Goal: Information Seeking & Learning: Learn about a topic

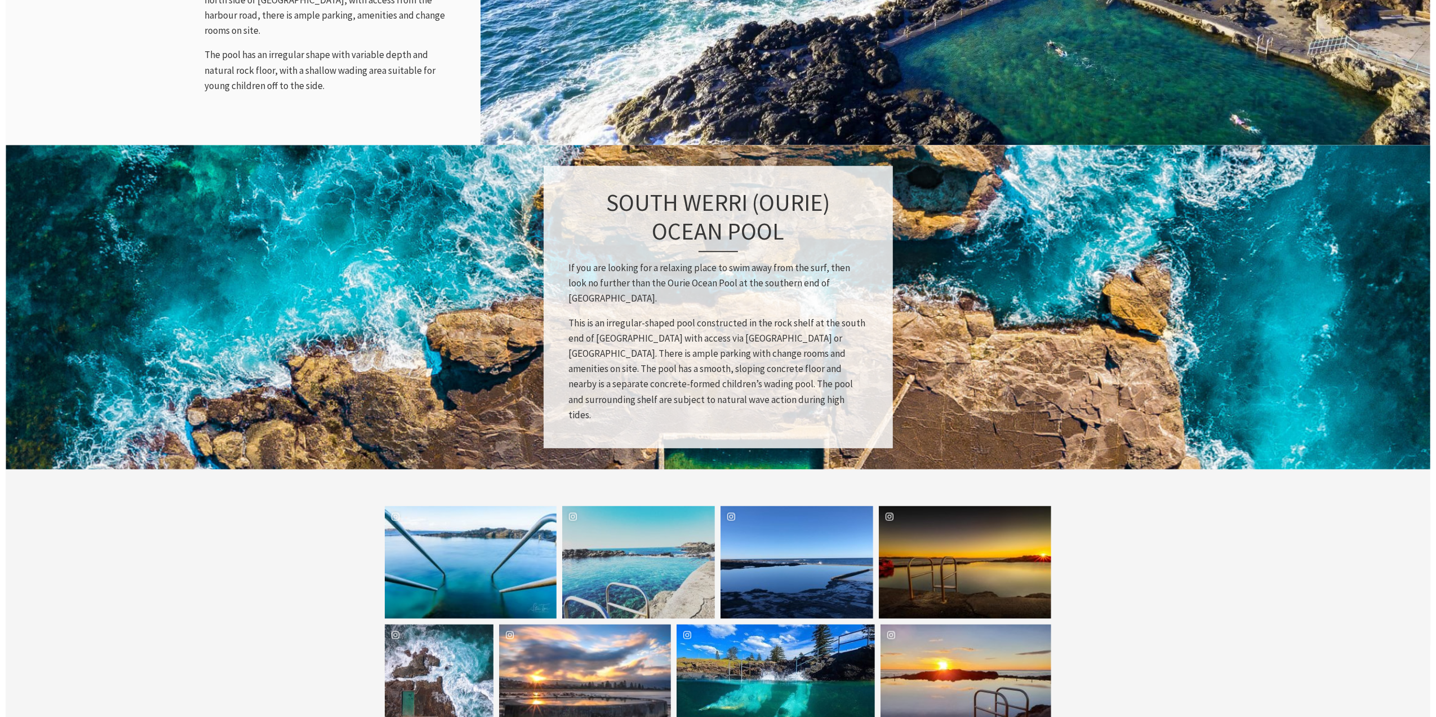
scroll to position [1578, 0]
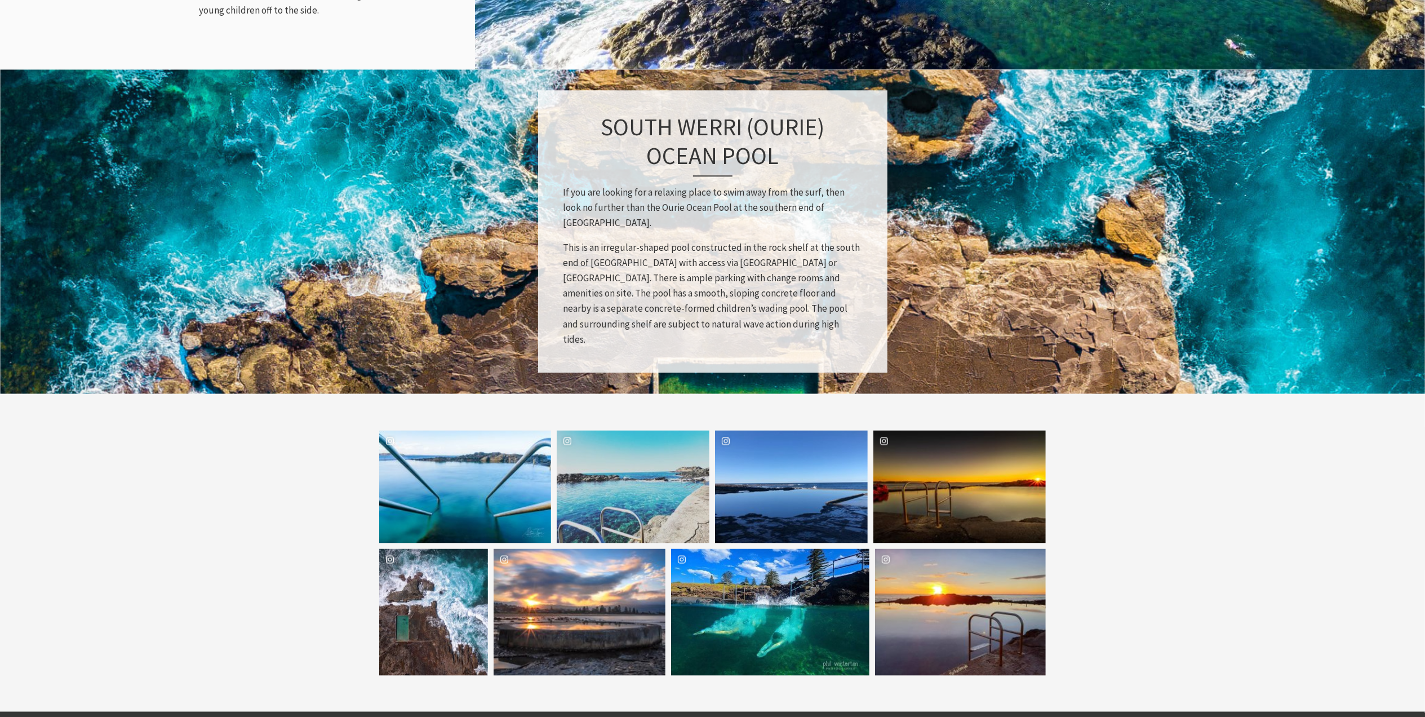
click at [610, 307] on div "onefitness247 Location One Fitness 247" at bounding box center [770, 612] width 198 height 127
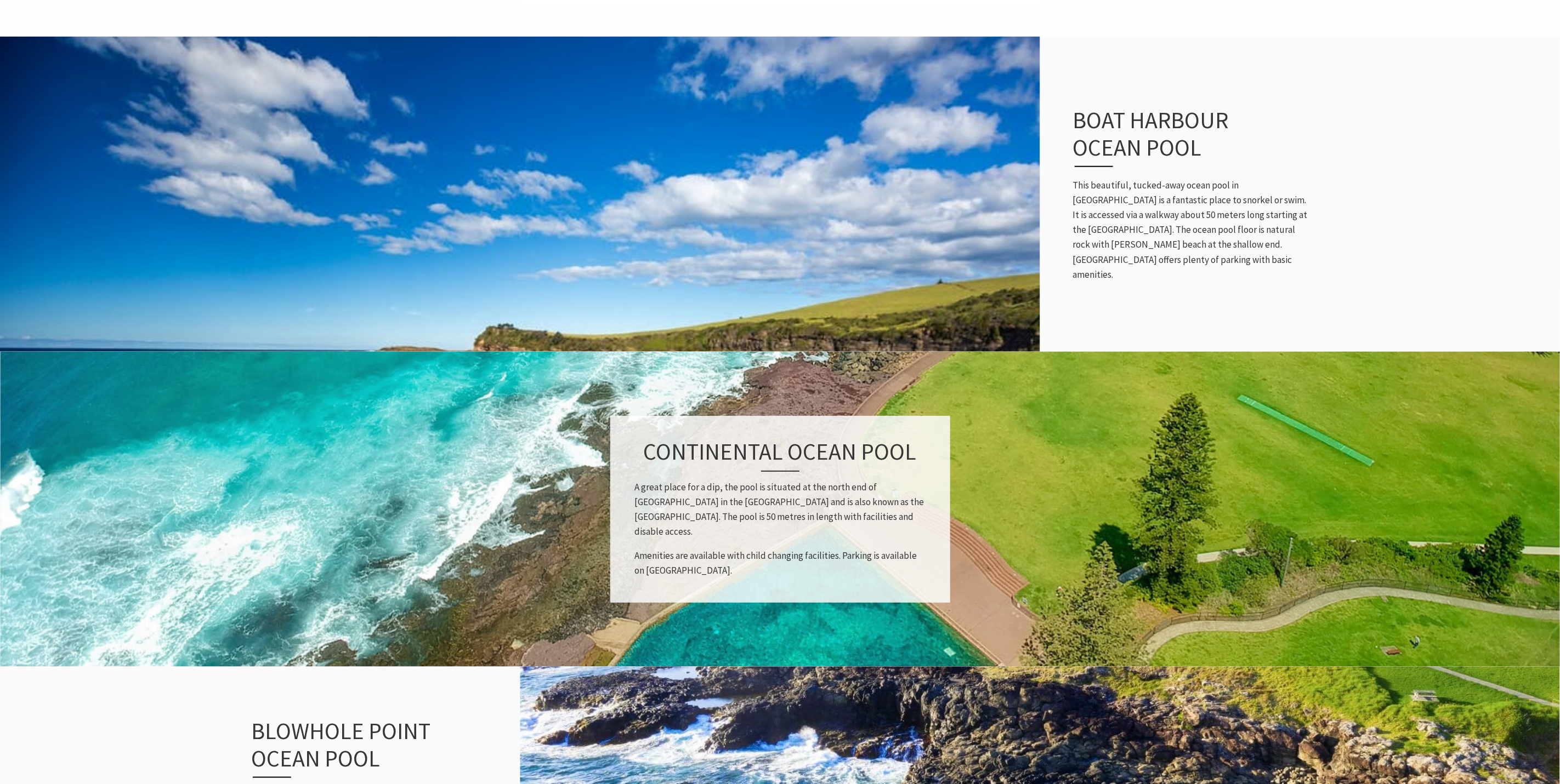
scroll to position [687, 0]
click at [669, 484] on div "Continental Ocean Pool A great place for a dip, the pool is situated at the nor…" at bounding box center [780, 509] width 340 height 188
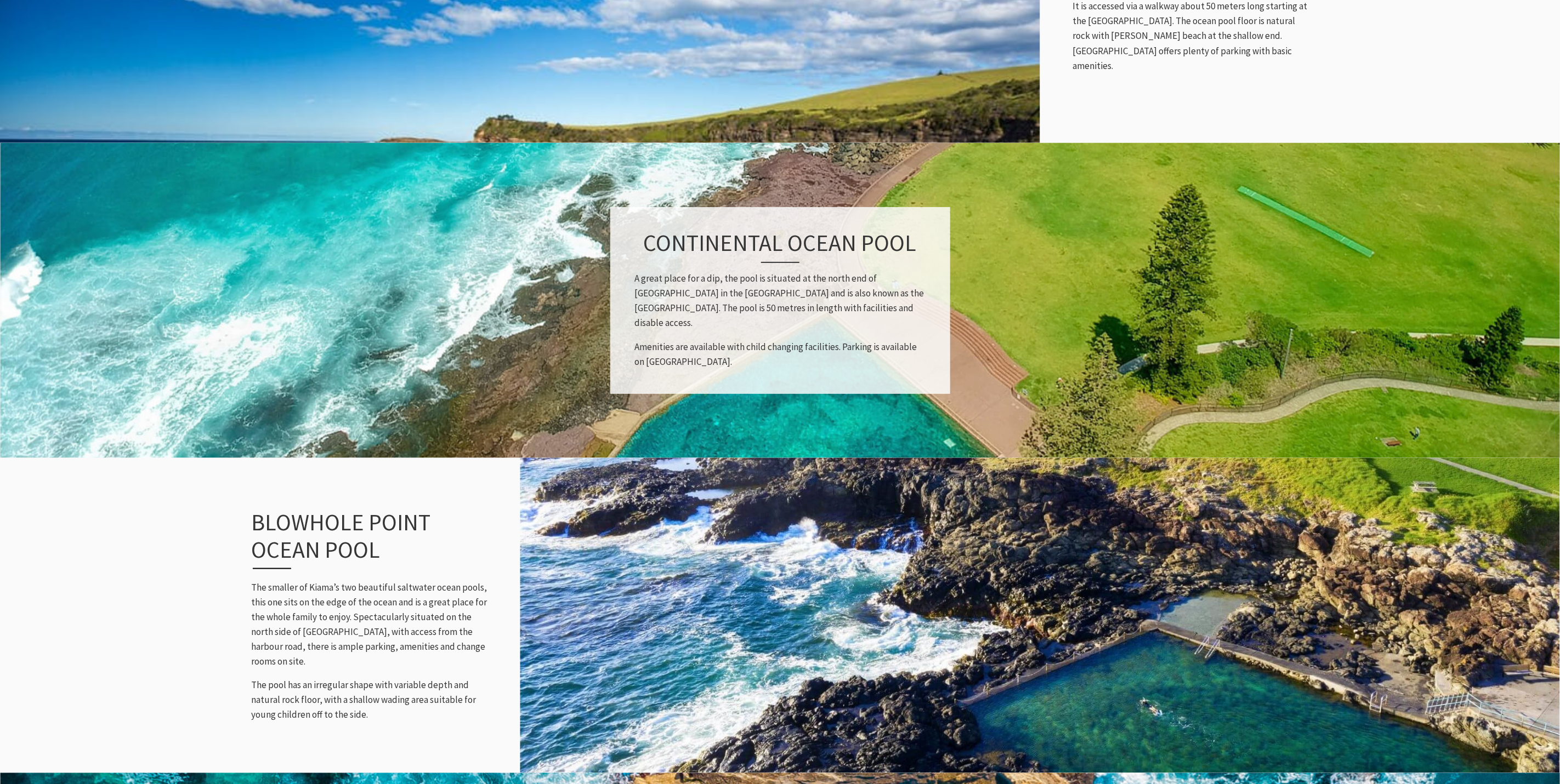
scroll to position [933, 0]
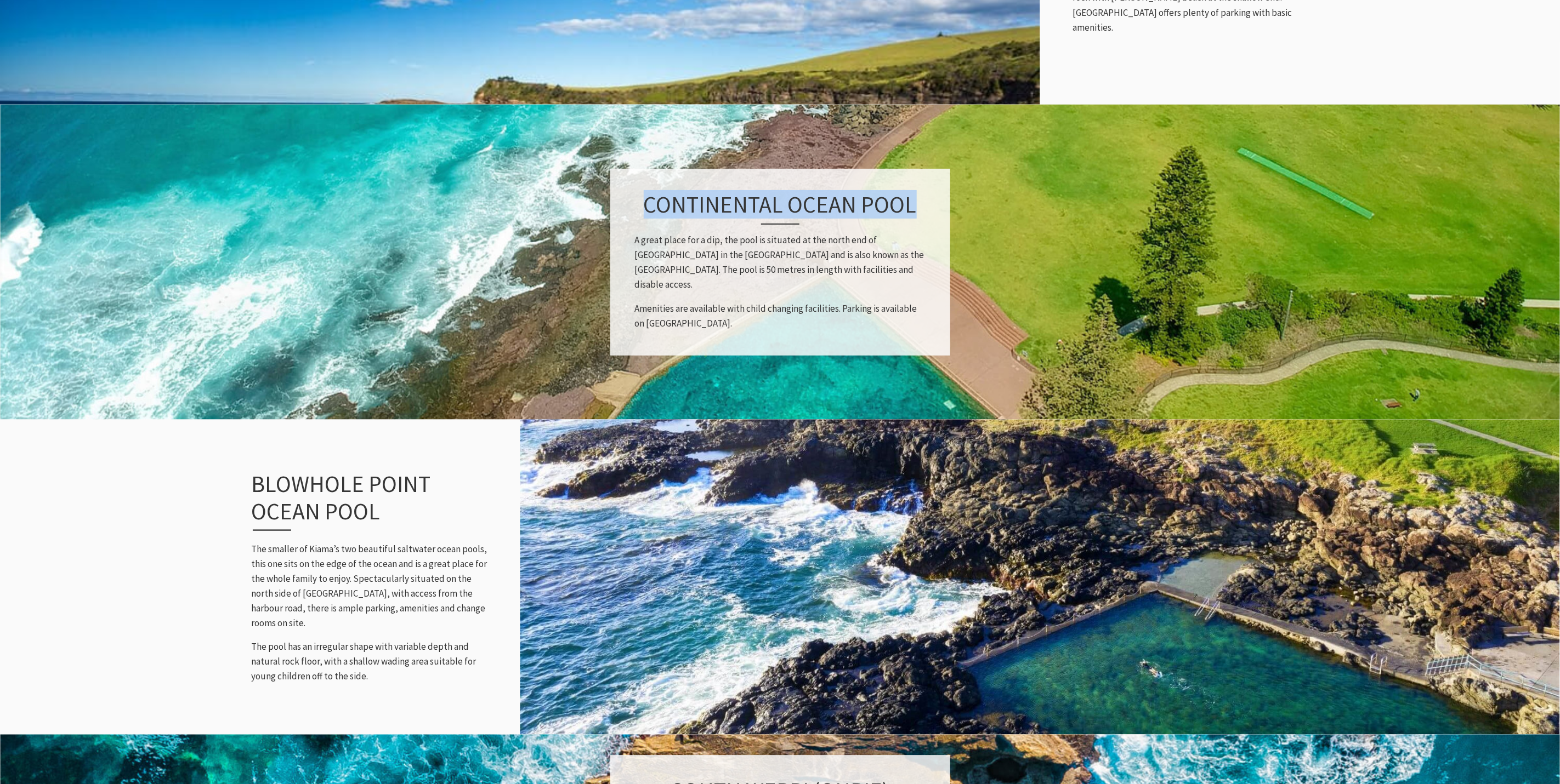
drag, startPoint x: 913, startPoint y: 212, endPoint x: 649, endPoint y: 208, distance: 264.0
click at [649, 208] on h3 "Continental Ocean Pool" at bounding box center [780, 207] width 291 height 34
copy h3 "Continental Ocean Pool"
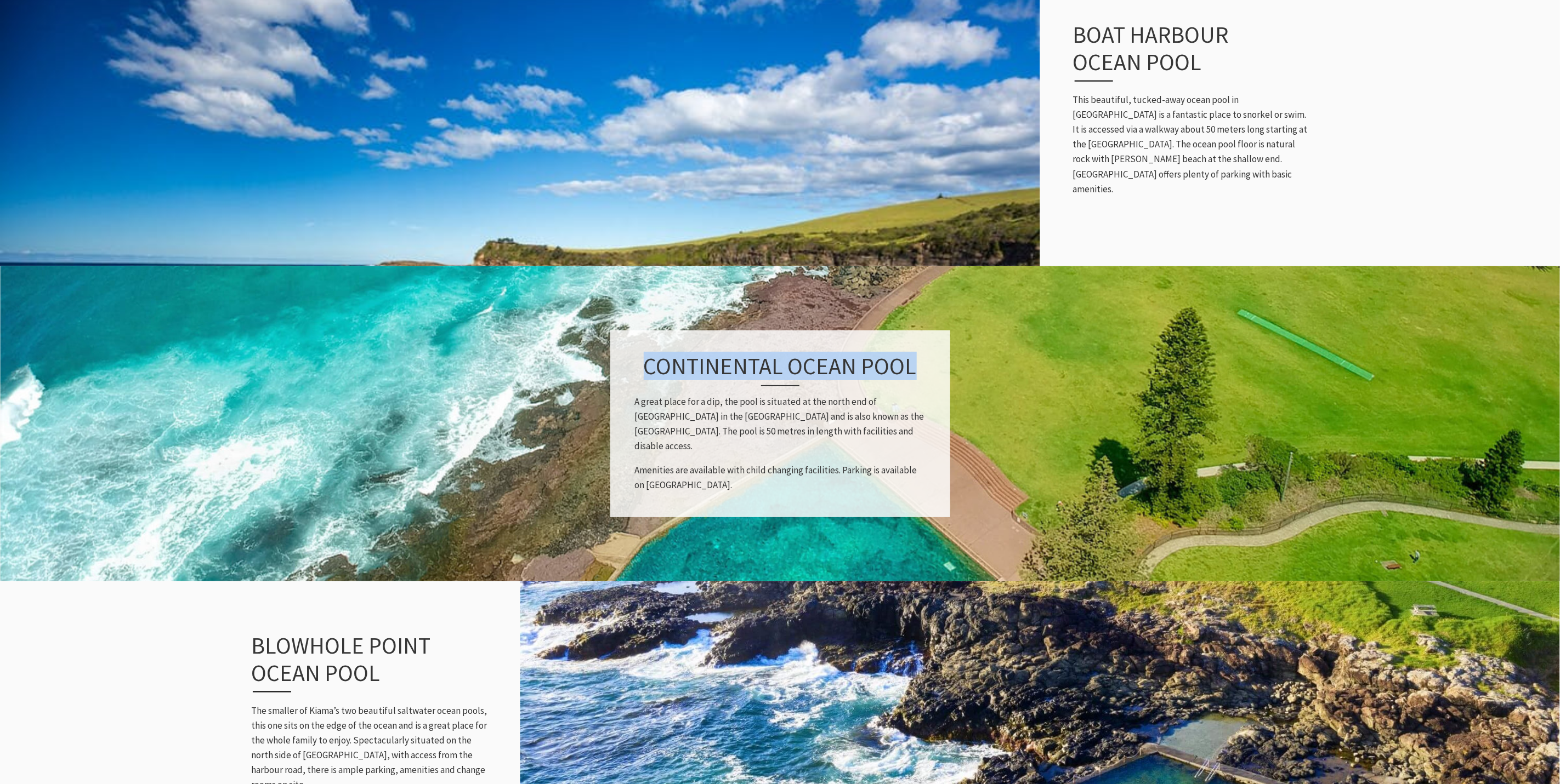
scroll to position [768, 0]
